Goal: Information Seeking & Learning: Learn about a topic

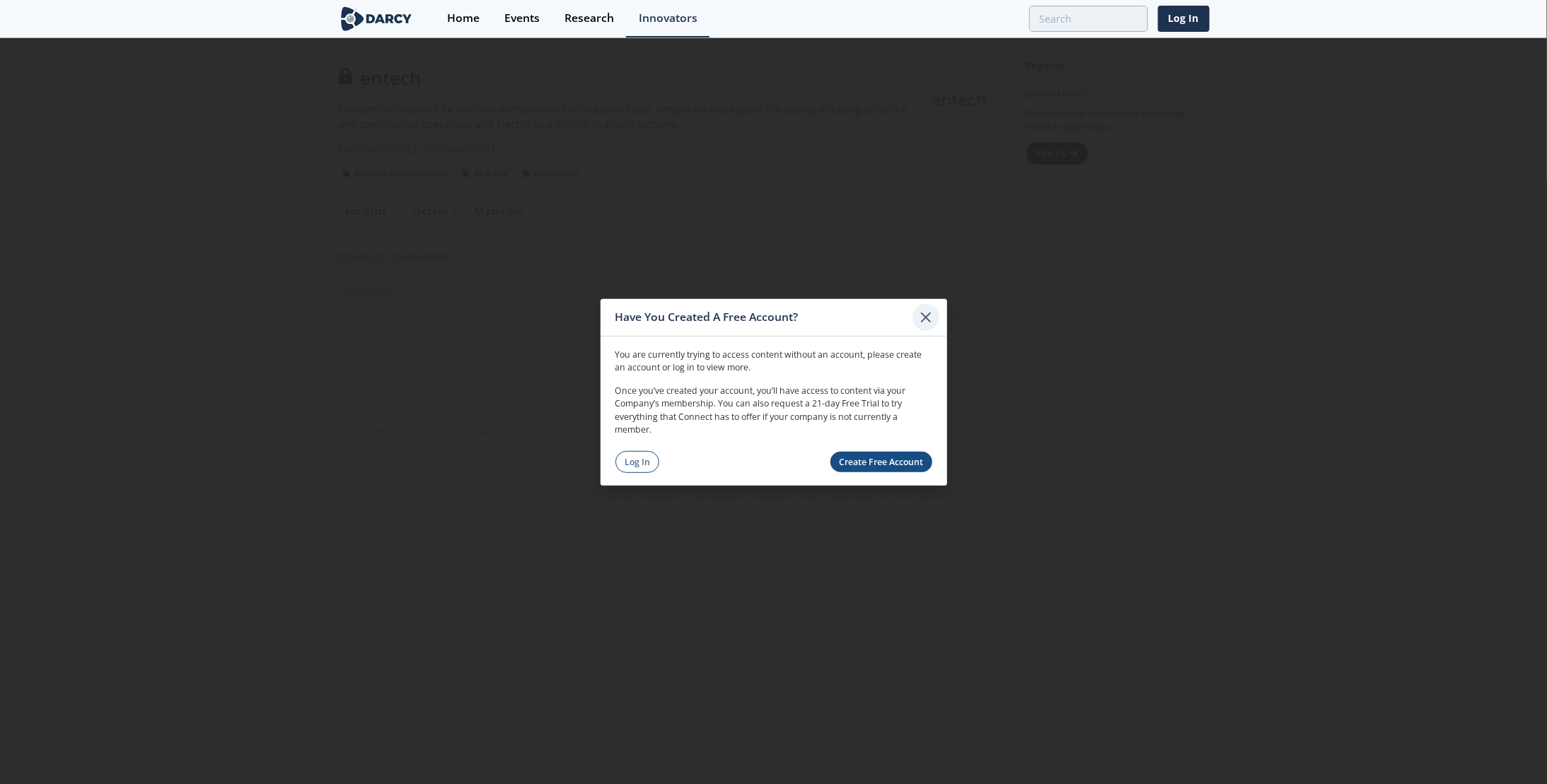
click at [926, 317] on icon at bounding box center [925, 317] width 9 height 9
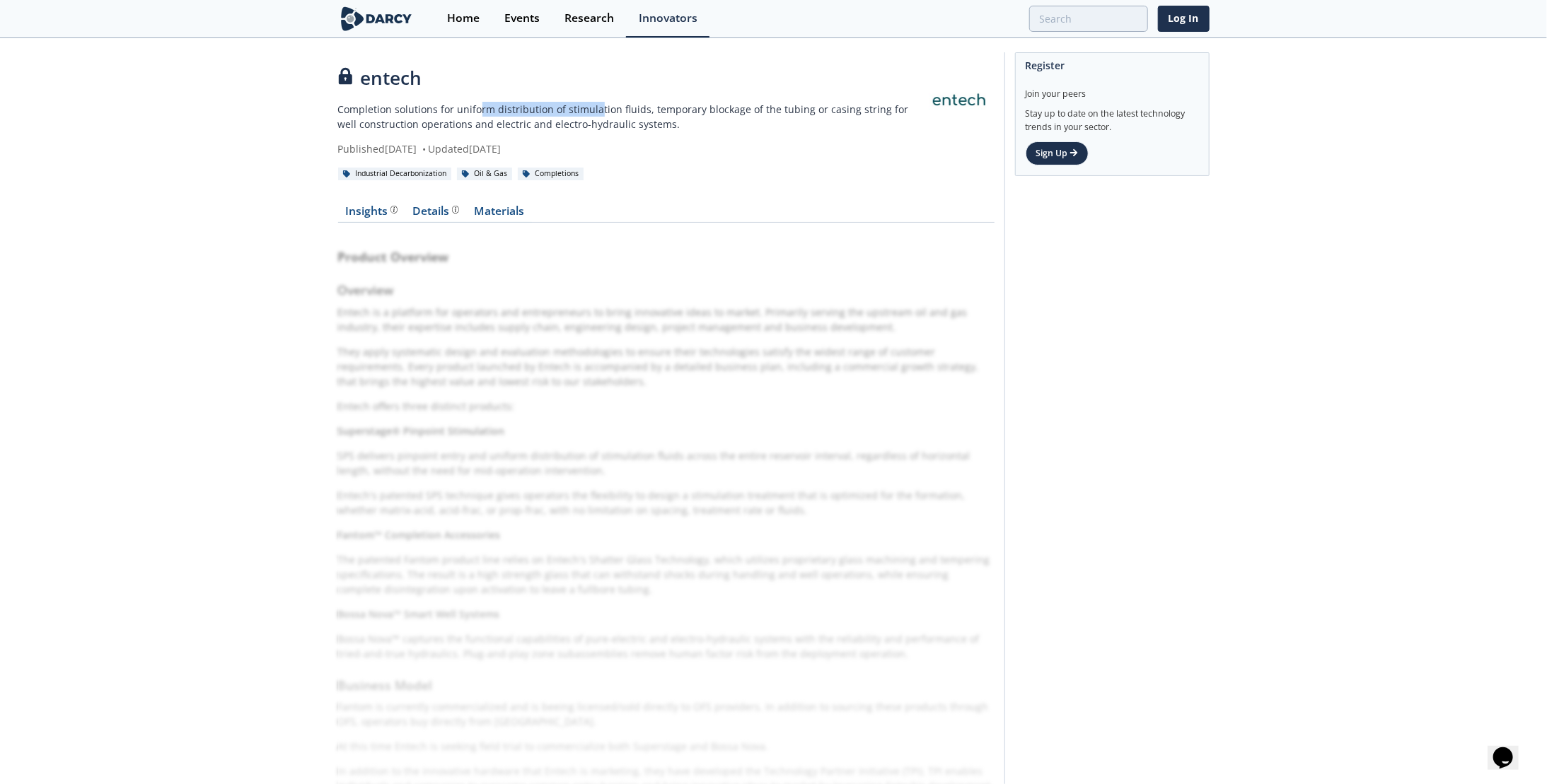
drag, startPoint x: 476, startPoint y: 114, endPoint x: 597, endPoint y: 106, distance: 121.3
click at [597, 106] on p "Completion solutions for uniform distribution of stimulation fluids, temporary …" at bounding box center [631, 116] width 585 height 30
drag, startPoint x: 597, startPoint y: 106, endPoint x: 631, endPoint y: 122, distance: 37.6
click at [631, 122] on p "Completion solutions for uniform distribution of stimulation fluids, temporary …" at bounding box center [631, 116] width 585 height 30
